Goal: Task Accomplishment & Management: Use online tool/utility

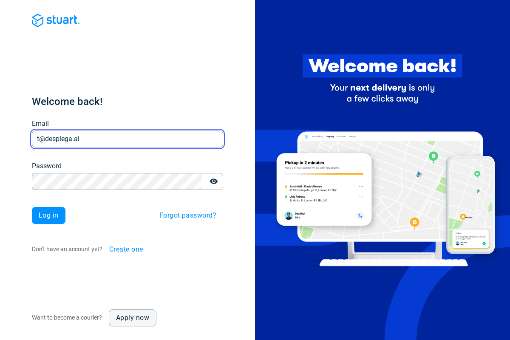
type input "t@desplega.ai"
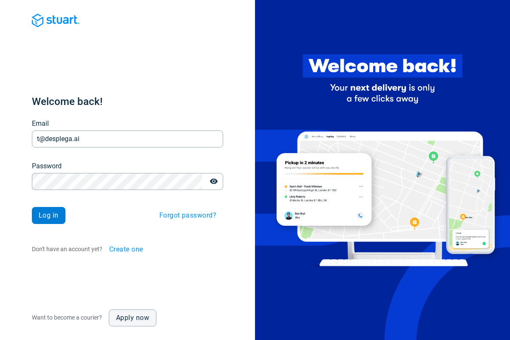
click at [48, 216] on span "Log in" at bounding box center [49, 215] width 20 height 7
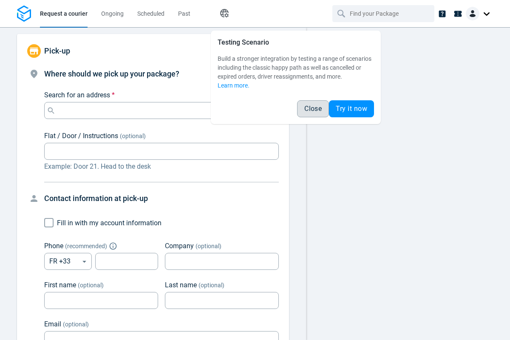
click at [313, 109] on span "Close" at bounding box center [313, 108] width 17 height 7
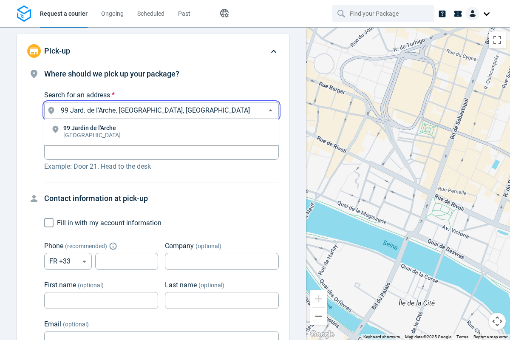
click at [162, 132] on li "[STREET_ADDRESS]" at bounding box center [161, 133] width 235 height 20
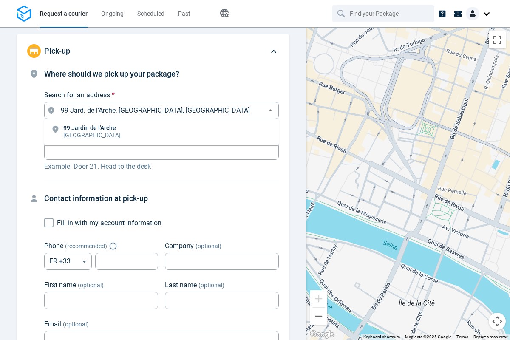
type input "99 Jard. de l'Arche, [GEOGRAPHIC_DATA], [GEOGRAPHIC_DATA]"
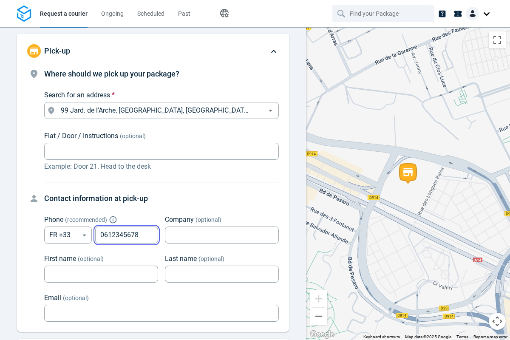
type input "0612345678"
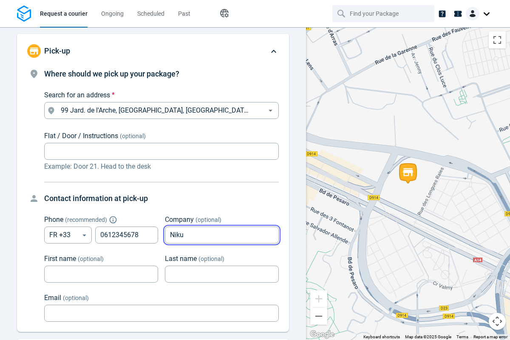
type input "Niku"
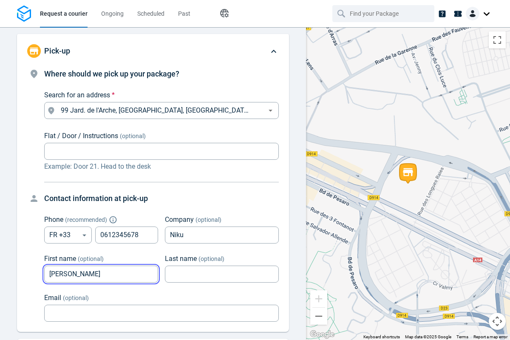
type input "[PERSON_NAME]"
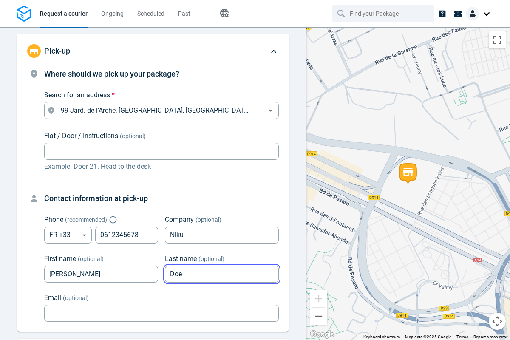
type input "Doe"
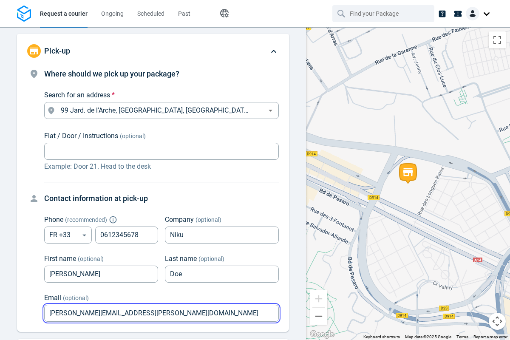
type input "[PERSON_NAME][EMAIL_ADDRESS][PERSON_NAME][DOMAIN_NAME]"
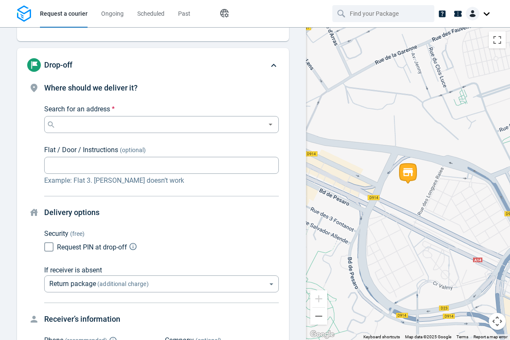
scroll to position [92, 0]
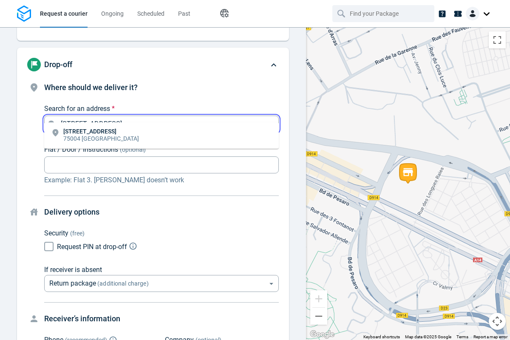
click at [162, 136] on li "[STREET_ADDRESS]" at bounding box center [161, 136] width 235 height 20
type input "[STREET_ADDRESS]"
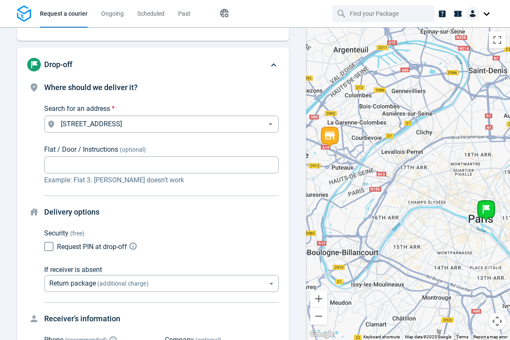
scroll to position [101, 0]
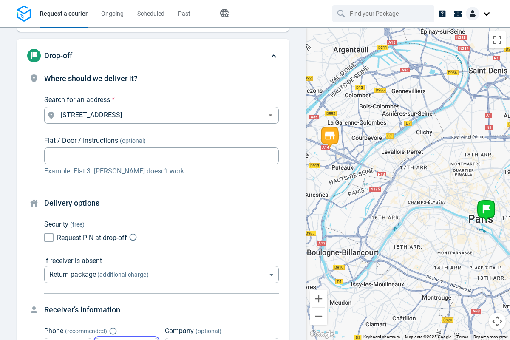
type input "0612345678"
type input "Niku"
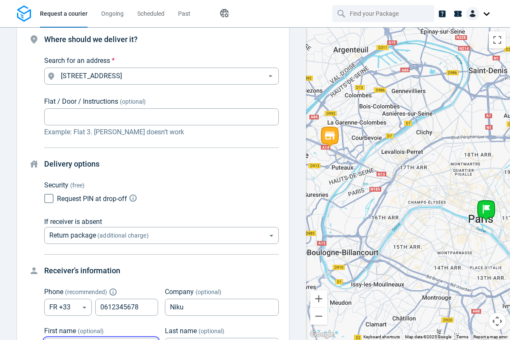
type input "[PERSON_NAME]"
type input "Doe"
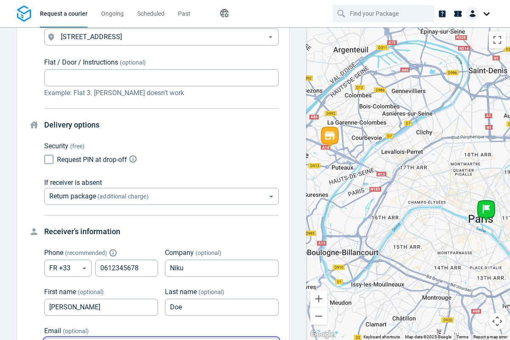
type input "[PERSON_NAME][EMAIL_ADDRESS][PERSON_NAME][DOMAIN_NAME]"
click at [162, 184] on body "Request a courier Ongoing Scheduled Past Happy Path Pick-up 99 Jard. de l'Arche…" at bounding box center [255, 170] width 510 height 340
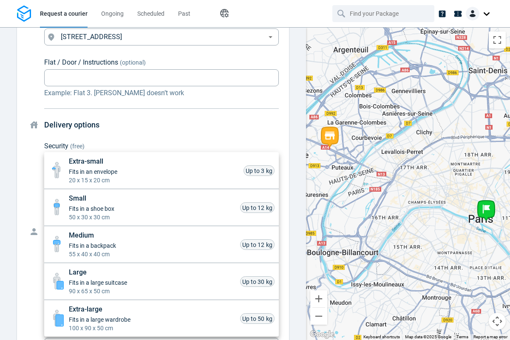
scroll to position [402, 0]
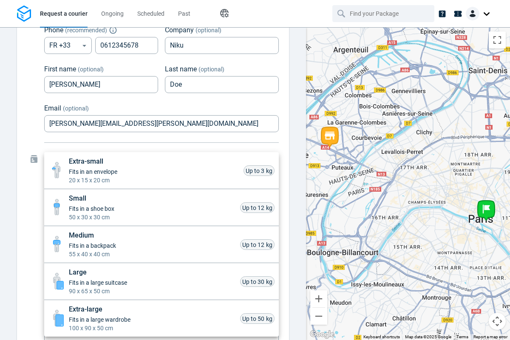
click at [162, 171] on li "Extra-small Fits in an envelope 20 x 15 x 20 cm Up to 3 kg" at bounding box center [161, 170] width 235 height 37
type input "xsmall"
